Goal: Transaction & Acquisition: Obtain resource

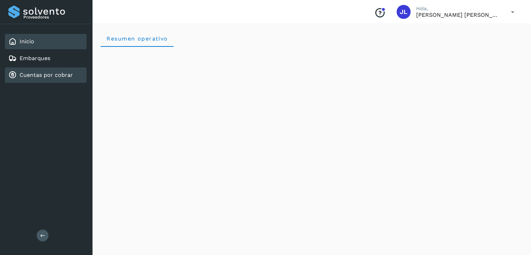
click at [47, 69] on div "Cuentas por cobrar" at bounding box center [46, 74] width 82 height 15
click at [52, 77] on link "Cuentas por cobrar" at bounding box center [46, 75] width 53 height 7
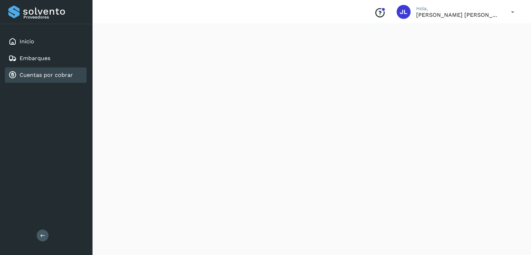
scroll to position [209, 0]
click at [42, 72] on link "Cuentas por cobrar" at bounding box center [46, 75] width 53 height 7
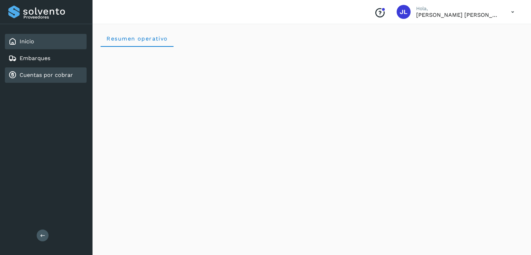
click at [49, 80] on div "Cuentas por cobrar" at bounding box center [46, 74] width 82 height 15
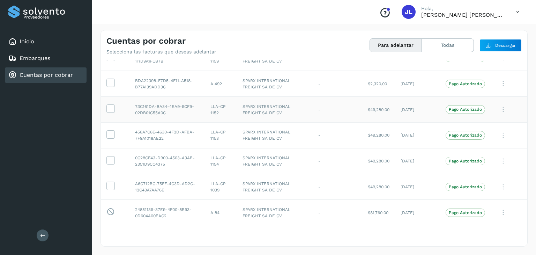
scroll to position [43, 0]
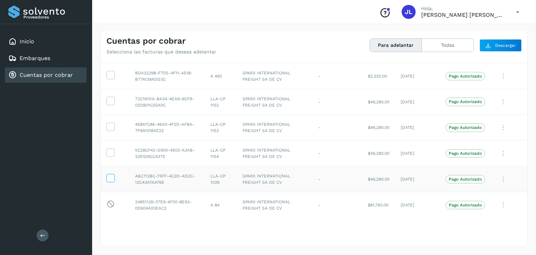
click at [111, 179] on icon at bounding box center [110, 177] width 7 height 7
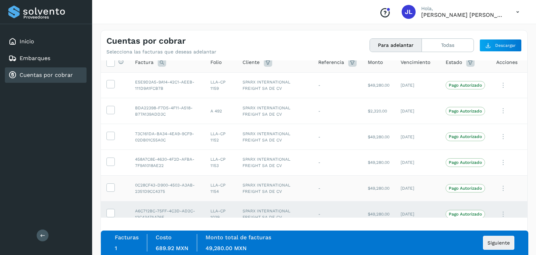
scroll to position [0, 0]
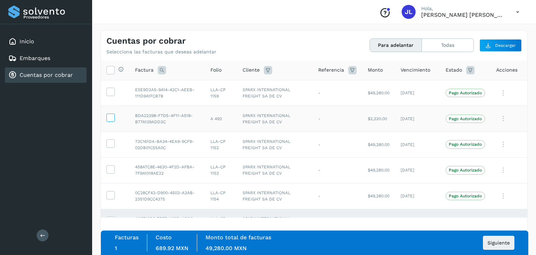
click at [113, 120] on icon at bounding box center [110, 116] width 7 height 7
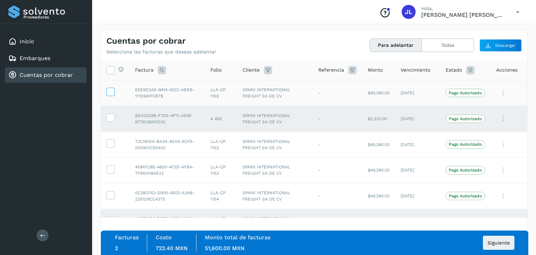
click at [109, 95] on icon at bounding box center [110, 91] width 7 height 7
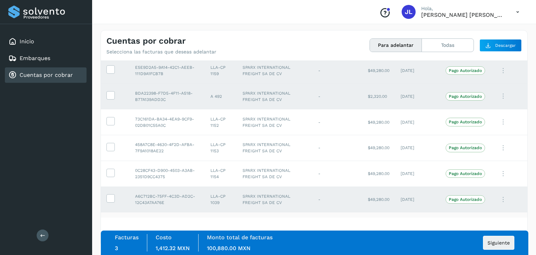
scroll to position [43, 0]
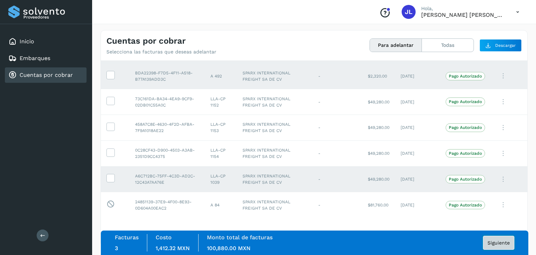
click at [492, 237] on button "Siguiente" at bounding box center [498, 242] width 31 height 14
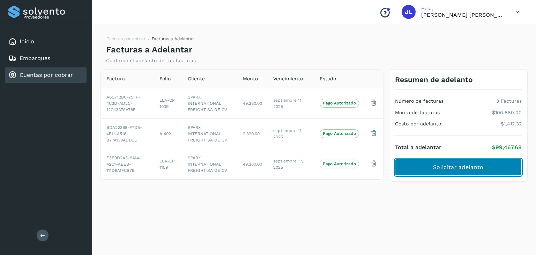
click at [477, 168] on span "Solicitar adelanto" at bounding box center [458, 167] width 50 height 8
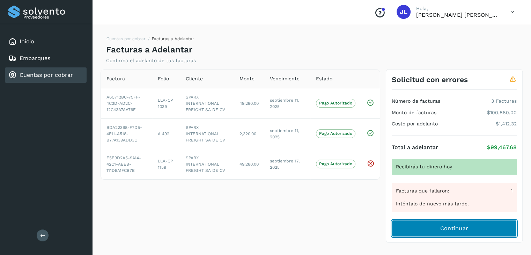
click at [437, 226] on button "Continuar" at bounding box center [453, 228] width 125 height 17
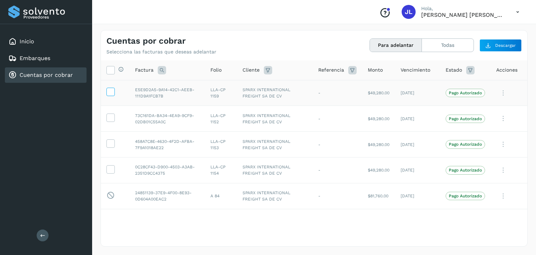
click at [113, 94] on icon at bounding box center [110, 91] width 7 height 7
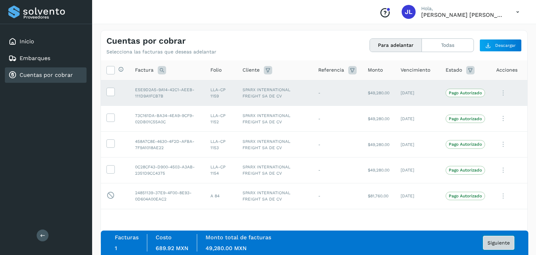
click at [502, 244] on span "Siguiente" at bounding box center [498, 242] width 22 height 5
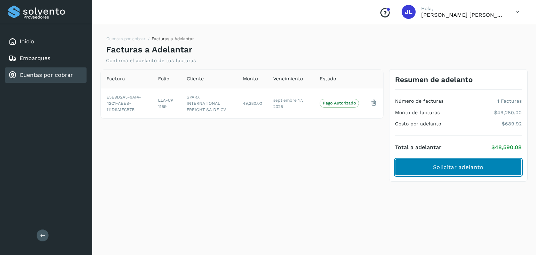
click at [460, 167] on span "Solicitar adelanto" at bounding box center [458, 167] width 50 height 8
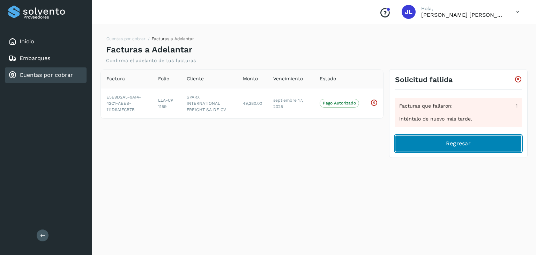
click at [490, 148] on button "Regresar" at bounding box center [458, 143] width 127 height 17
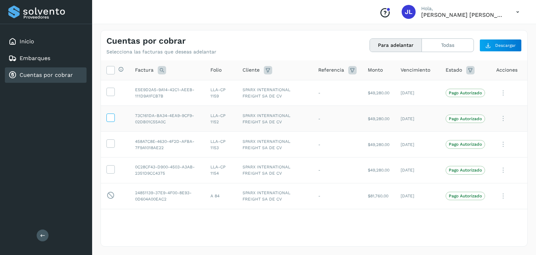
click at [111, 118] on icon at bounding box center [110, 116] width 7 height 7
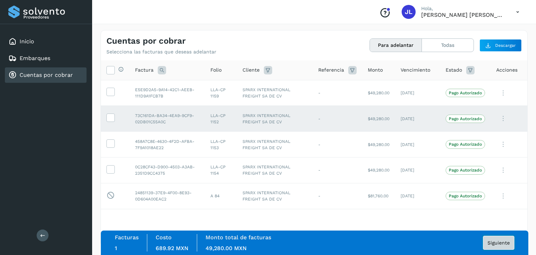
click at [489, 240] on span "Siguiente" at bounding box center [498, 242] width 22 height 5
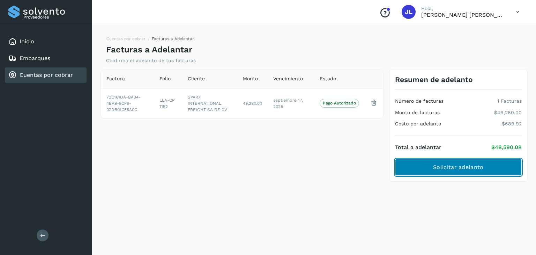
click at [468, 169] on span "Solicitar adelanto" at bounding box center [458, 167] width 50 height 8
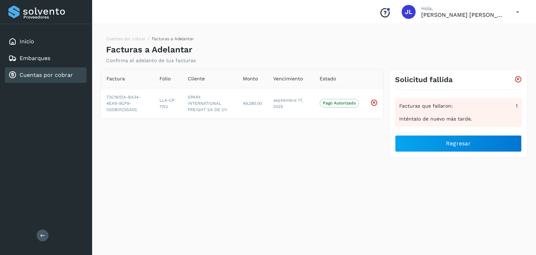
click at [55, 74] on link "Cuentas por cobrar" at bounding box center [46, 75] width 53 height 7
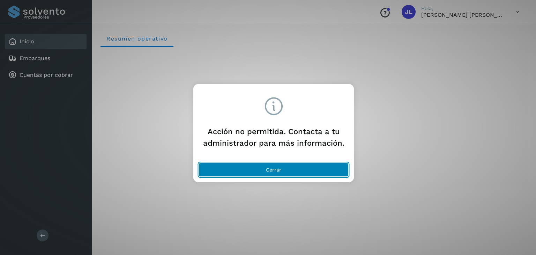
click at [278, 169] on span "Cerrar" at bounding box center [273, 169] width 15 height 5
